Goal: Entertainment & Leisure: Consume media (video, audio)

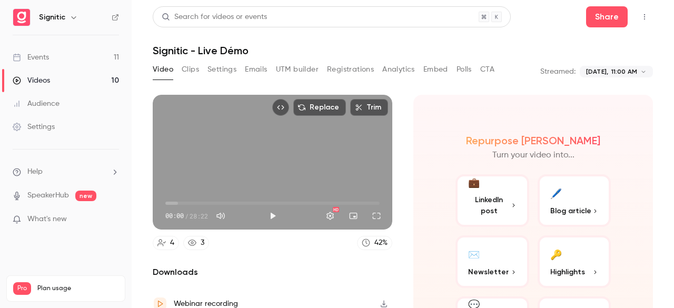
click at [268, 215] on button "Play" at bounding box center [272, 215] width 21 height 21
click at [372, 211] on button "Full screen" at bounding box center [376, 215] width 21 height 21
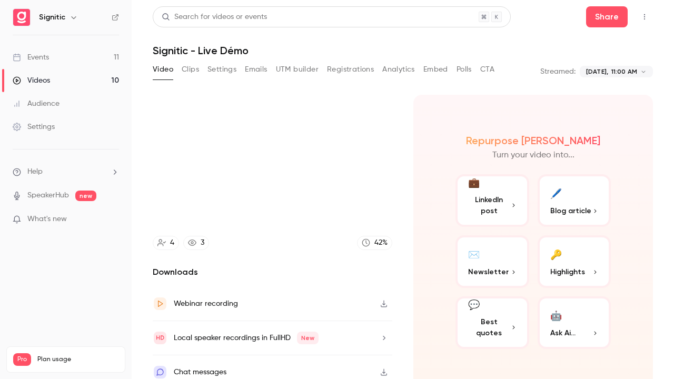
type input "*"
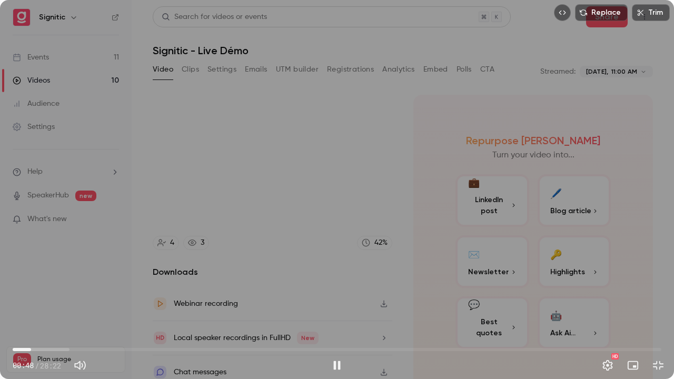
click at [41, 308] on span "00:48" at bounding box center [337, 349] width 649 height 17
click at [51, 308] on span "01:19" at bounding box center [337, 349] width 649 height 17
click at [46, 308] on span "01:43" at bounding box center [337, 349] width 649 height 17
click at [45, 308] on span "01:27" at bounding box center [46, 349] width 3 height 3
click at [91, 308] on span "03:01" at bounding box center [337, 349] width 649 height 17
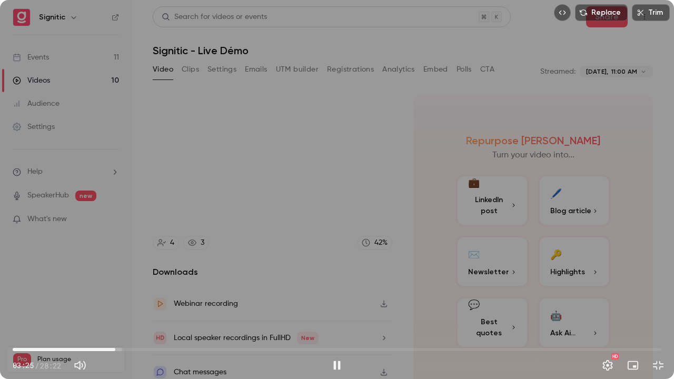
click at [115, 308] on span "04:29" at bounding box center [337, 349] width 649 height 17
click at [142, 308] on span "05:40" at bounding box center [337, 349] width 649 height 17
click at [225, 296] on div "Replace Trim 08:45 08:45 / 28:22 HD" at bounding box center [337, 189] width 674 height 379
click at [225, 220] on div "Replace Trim 08:46 08:46 / 28:22 HD" at bounding box center [337, 189] width 674 height 379
click at [207, 233] on div "Replace Trim 11:59 11:59 / 28:22 HD" at bounding box center [337, 189] width 674 height 379
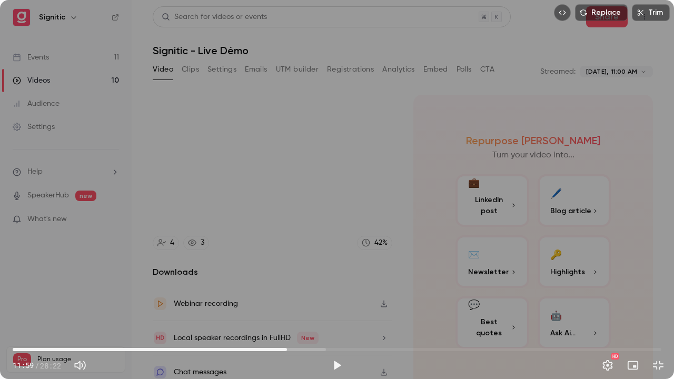
type input "*****"
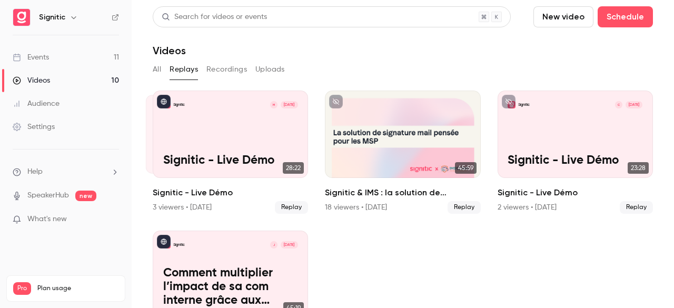
click at [227, 68] on button "Recordings" at bounding box center [226, 69] width 41 height 17
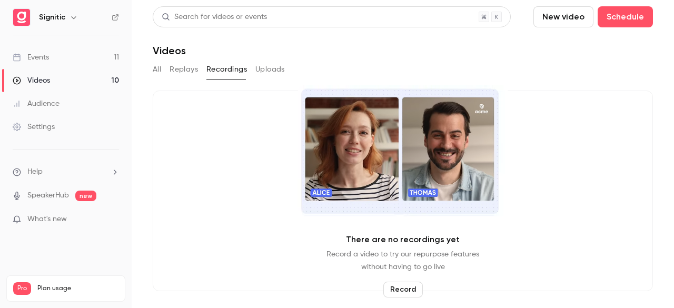
click at [192, 66] on button "Replays" at bounding box center [184, 69] width 28 height 17
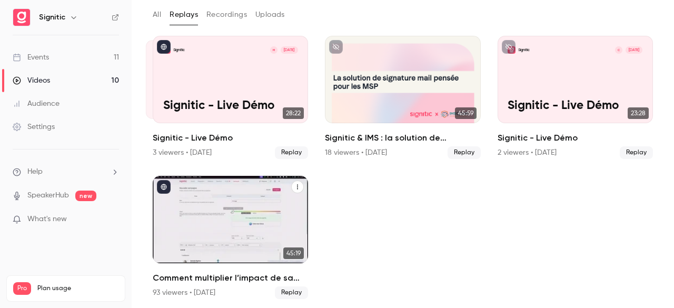
scroll to position [55, 0]
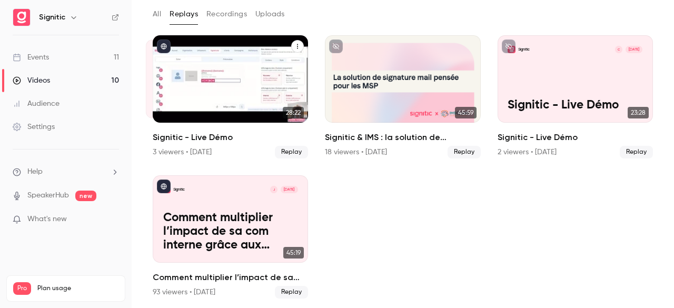
click at [234, 58] on div "Signitic M [DATE] Signitic - Live Démo" at bounding box center [230, 78] width 155 height 87
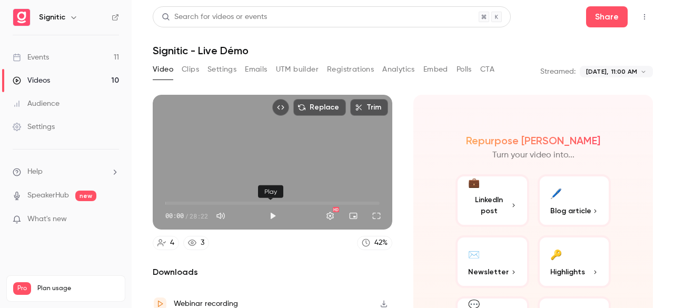
click at [269, 213] on button "Play" at bounding box center [272, 215] width 21 height 21
click at [258, 200] on span "00:03" at bounding box center [272, 203] width 214 height 17
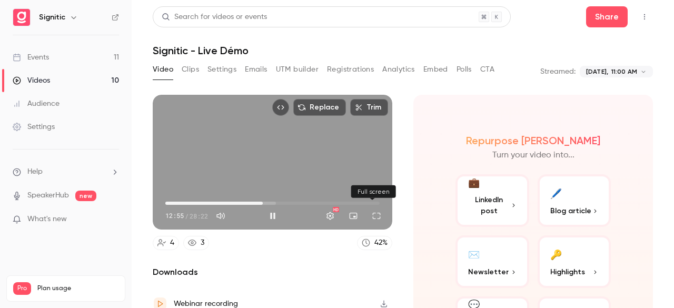
click at [371, 207] on button "Full screen" at bounding box center [376, 215] width 21 height 21
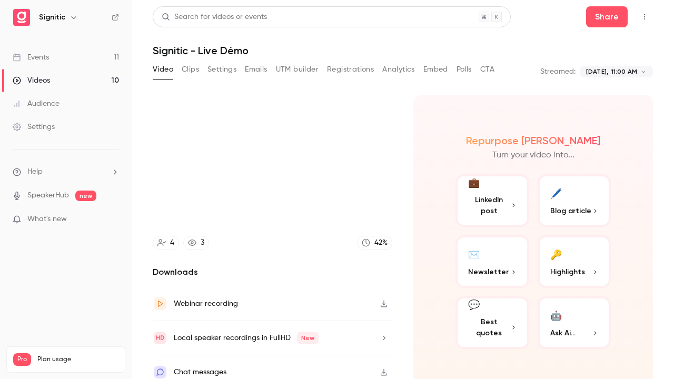
type input "*****"
click at [648, 308] on button "Exit full screen" at bounding box center [658, 365] width 21 height 21
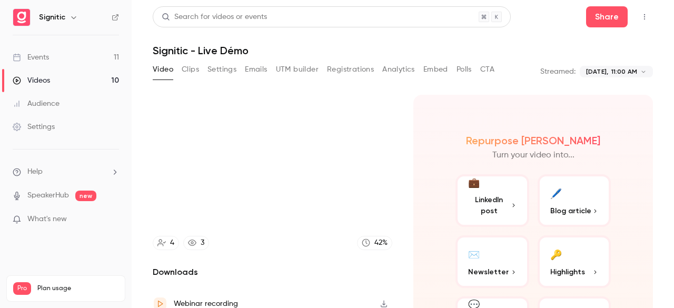
type input "******"
